Goal: Complete application form

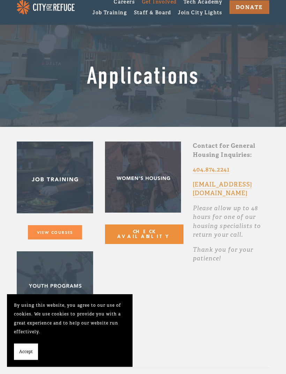
scroll to position [36, 0]
click at [124, 236] on button "Check Availability" at bounding box center [144, 235] width 79 height 20
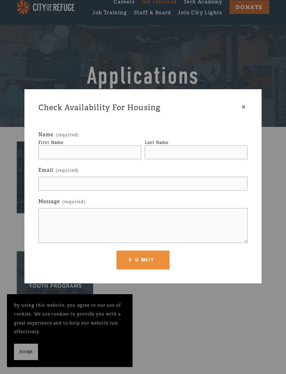
click at [55, 152] on input "First Name" at bounding box center [89, 152] width 103 height 14
type input "Lonzia"
click at [159, 152] on input "Last Name" at bounding box center [196, 152] width 103 height 14
type input "[PERSON_NAME]"
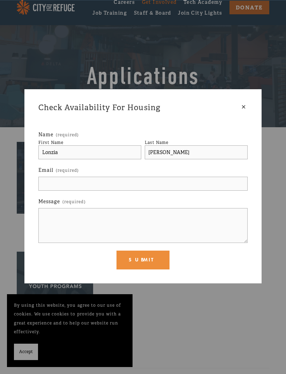
click at [63, 181] on input "Email (required)" at bounding box center [142, 184] width 209 height 14
type input "[EMAIL_ADDRESS]"
click at [61, 219] on textarea "Message (required)" at bounding box center [142, 225] width 209 height 35
type textarea "I need immediate housing I have been homeless for two days"
click at [130, 259] on button "Submit Submit" at bounding box center [142, 260] width 53 height 19
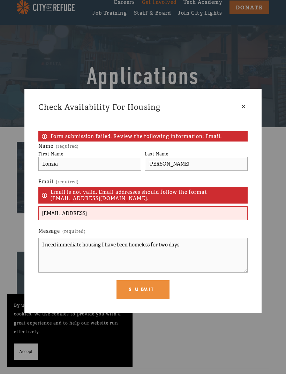
scroll to position [36, 0]
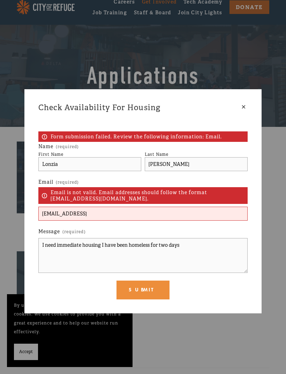
click at [116, 216] on input "[EMAIL_ADDRESS]" at bounding box center [142, 214] width 209 height 14
type input "[EMAIL_ADDRESS][DOMAIN_NAME]"
click at [31, 232] on div "× Check Availability For Housing Form submission failed. Review the following i…" at bounding box center [142, 201] width 237 height 224
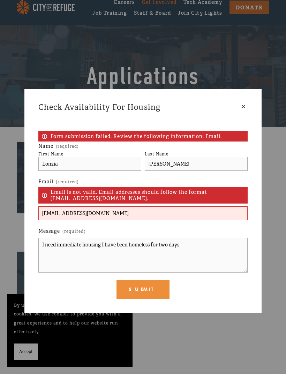
click at [143, 289] on button "Submit Submit" at bounding box center [142, 290] width 53 height 19
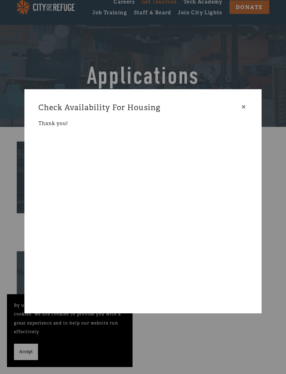
click at [237, 109] on div "Check Availability For Housing" at bounding box center [139, 107] width 202 height 9
click at [242, 107] on div "×" at bounding box center [244, 107] width 8 height 8
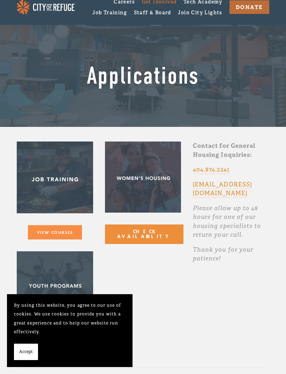
click at [47, 223] on div "View Courses" at bounding box center [55, 232] width 88 height 26
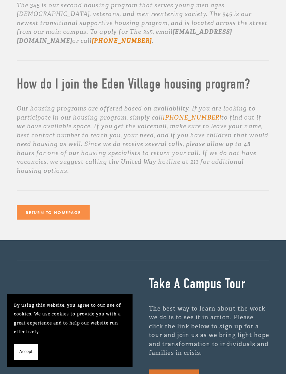
scroll to position [508, 0]
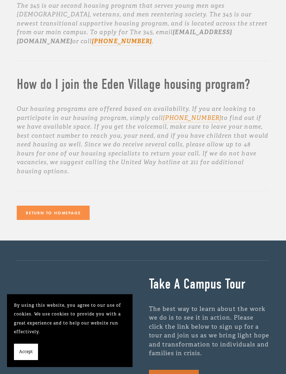
click at [30, 349] on span "Accept" at bounding box center [26, 352] width 14 height 9
